Goal: Task Accomplishment & Management: Manage account settings

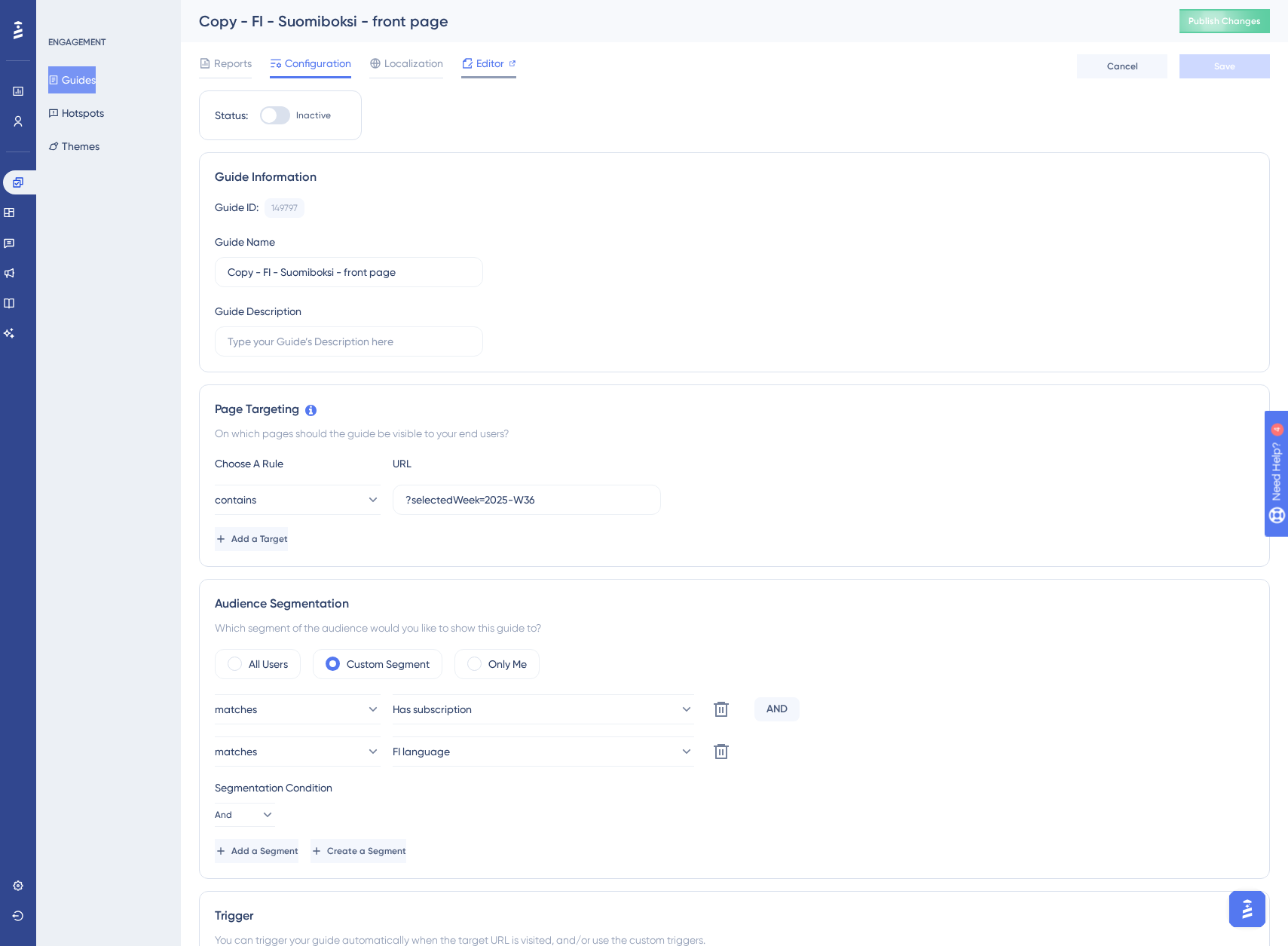
click at [499, 68] on span "Editor" at bounding box center [490, 62] width 28 height 18
click at [427, 66] on span "Localization" at bounding box center [414, 62] width 59 height 18
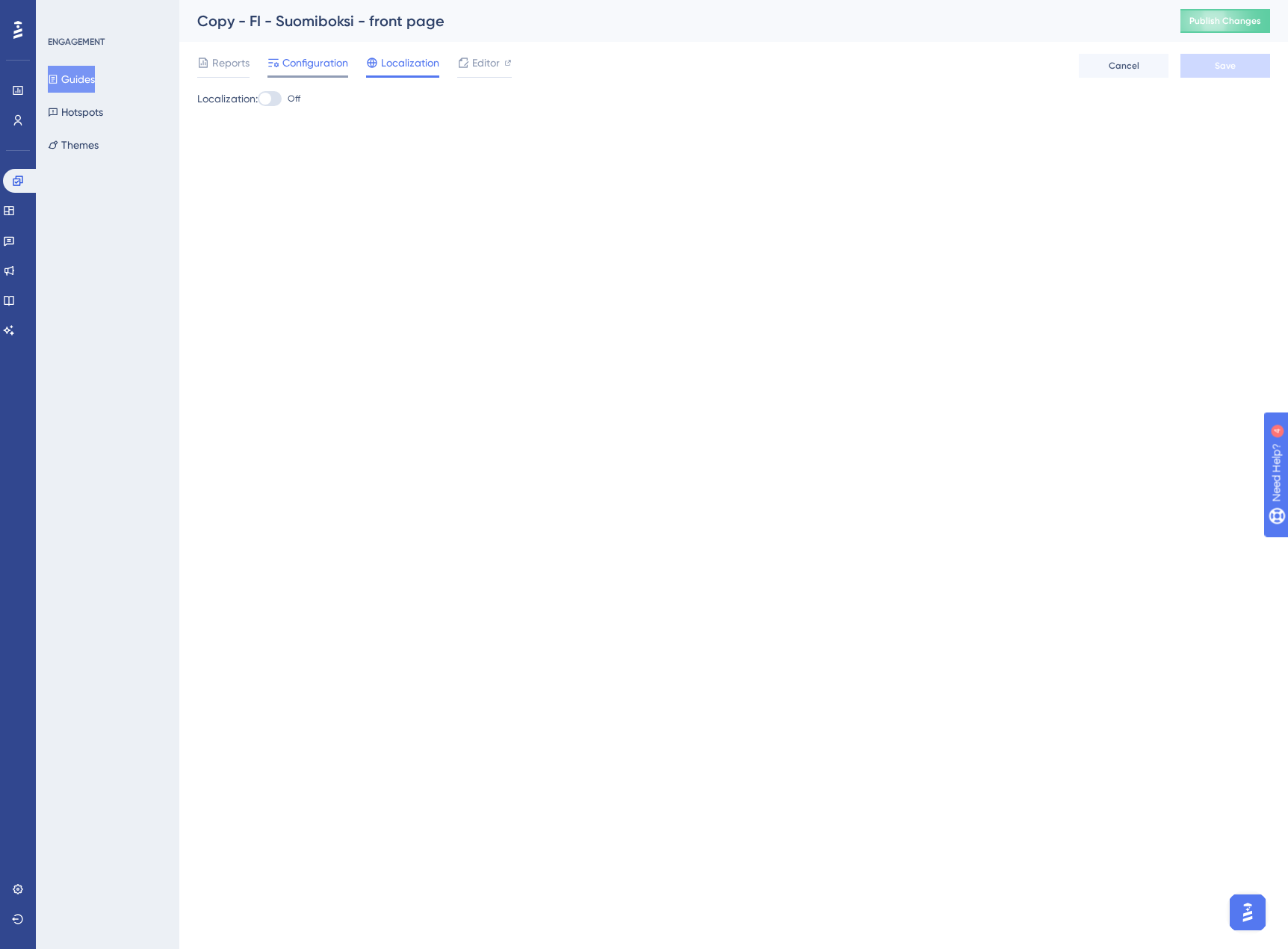
click at [304, 61] on span "Configuration" at bounding box center [315, 62] width 66 height 18
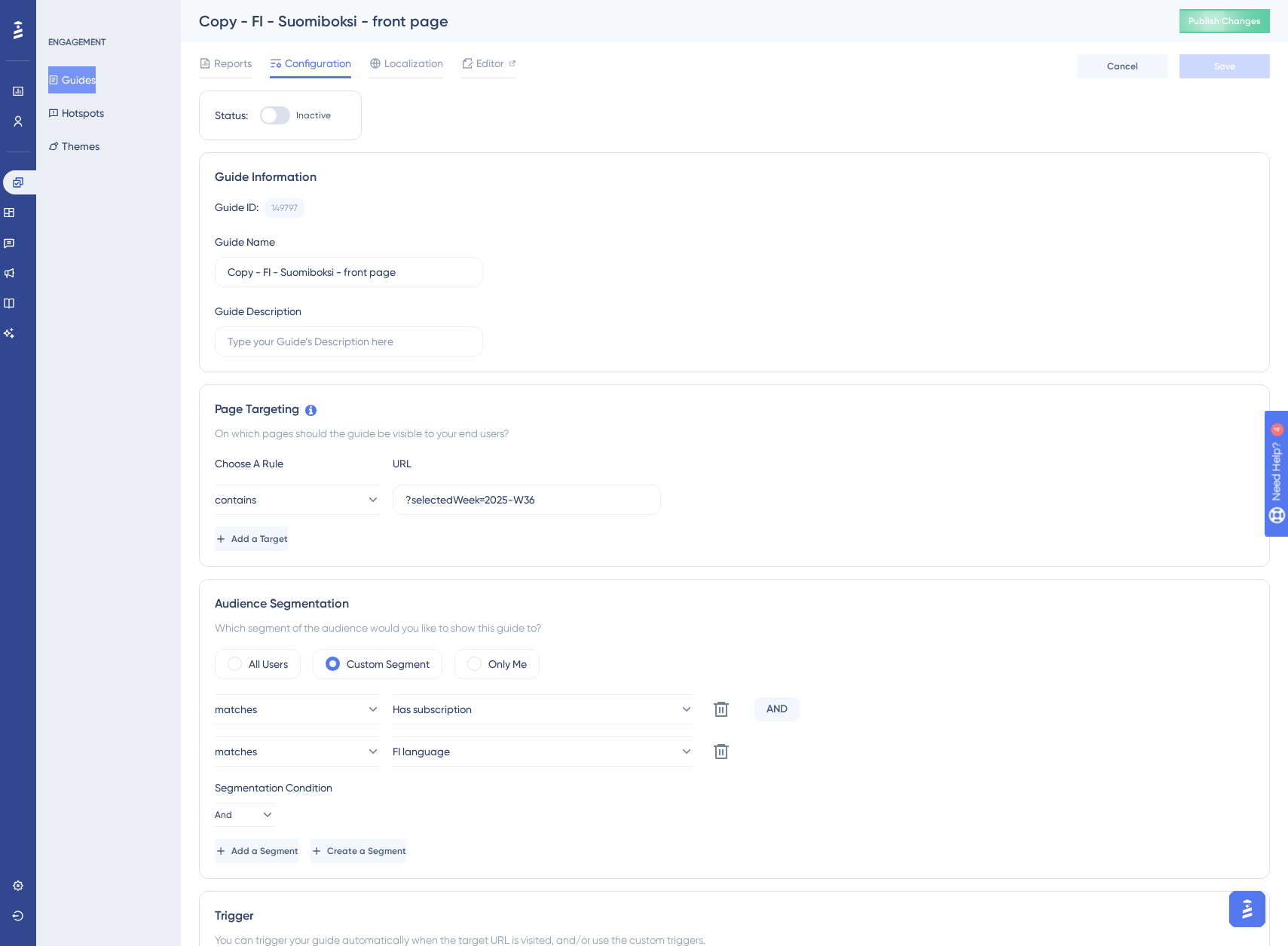
click at [270, 120] on div at bounding box center [269, 115] width 15 height 15
click at [260, 116] on input "Inactive" at bounding box center [259, 115] width 1 height 1
checkbox input "true"
click at [1201, 65] on button "Save" at bounding box center [1224, 66] width 90 height 24
click at [1244, 20] on span "Publish Changes" at bounding box center [1225, 21] width 72 height 12
